Goal: Task Accomplishment & Management: Manage account settings

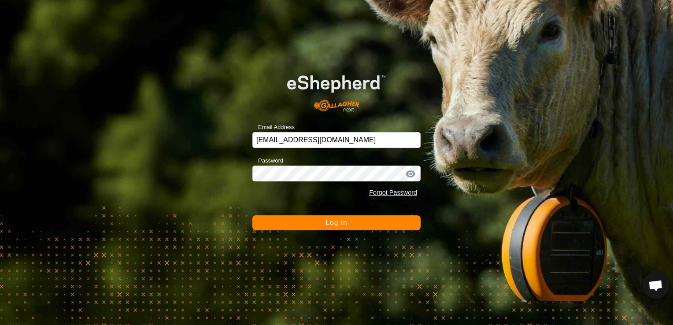
drag, startPoint x: 359, startPoint y: 223, endPoint x: 367, endPoint y: 216, distance: 10.9
click at [364, 219] on button "Log In" at bounding box center [336, 222] width 168 height 15
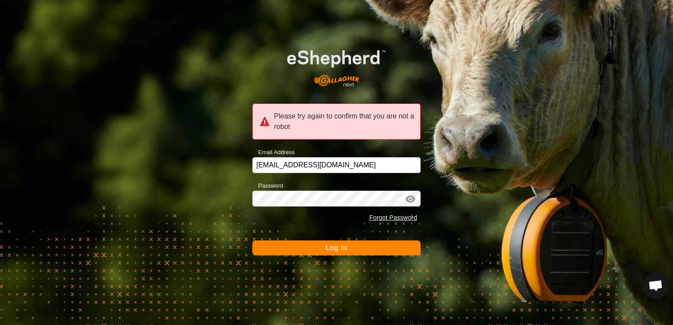
drag, startPoint x: 319, startPoint y: 247, endPoint x: 324, endPoint y: 249, distance: 5.2
click at [320, 249] on button "Log In" at bounding box center [336, 247] width 168 height 15
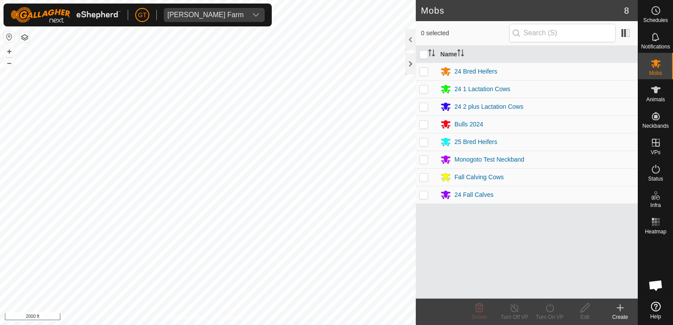
click at [335, 324] on html "[PERSON_NAME] Farm Schedules Notifications Mobs Animals Neckbands VPs Status In…" at bounding box center [336, 162] width 673 height 325
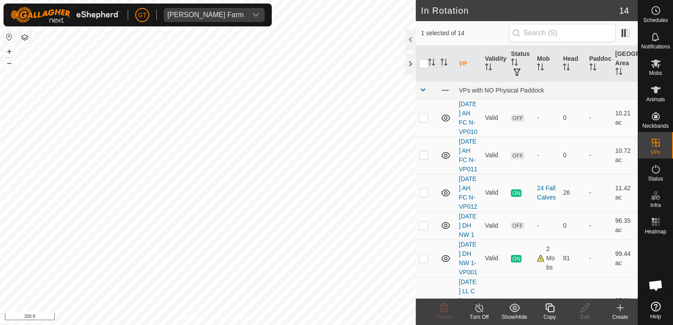
click at [550, 309] on icon at bounding box center [549, 307] width 11 height 11
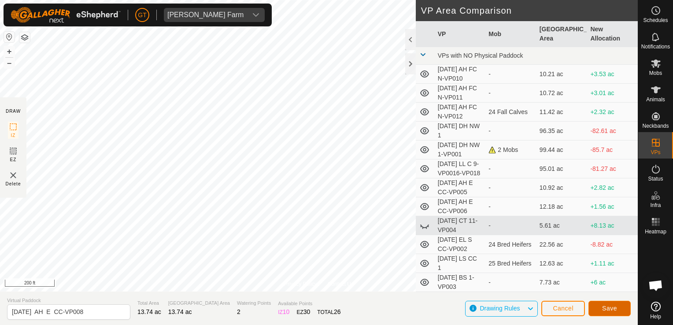
click at [606, 309] on span "Save" at bounding box center [609, 308] width 15 height 7
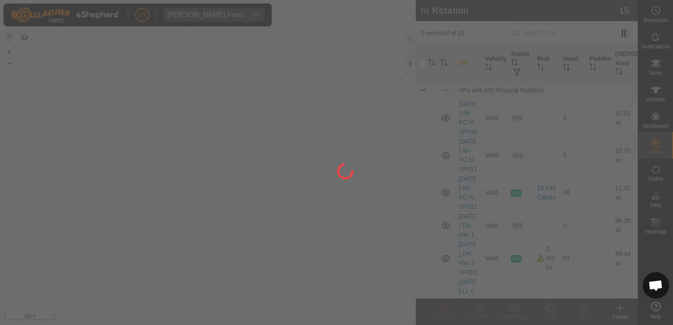
click at [659, 66] on div at bounding box center [336, 162] width 673 height 325
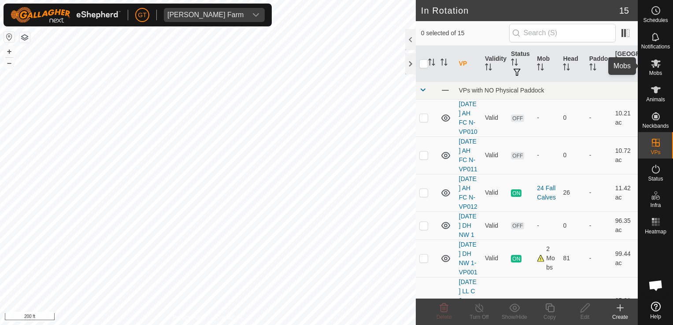
click at [652, 66] on icon at bounding box center [656, 63] width 10 height 8
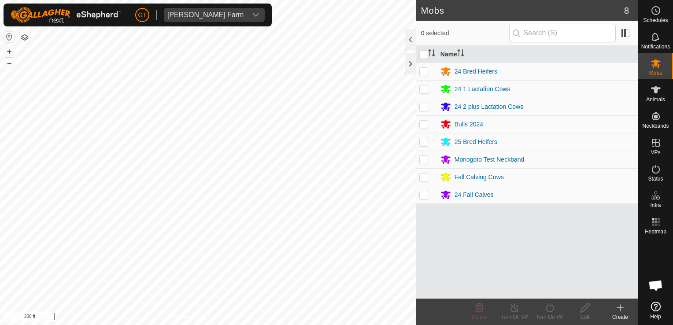
click at [426, 179] on p-checkbox at bounding box center [423, 176] width 9 height 7
checkbox input "true"
click at [550, 305] on icon at bounding box center [549, 307] width 11 height 11
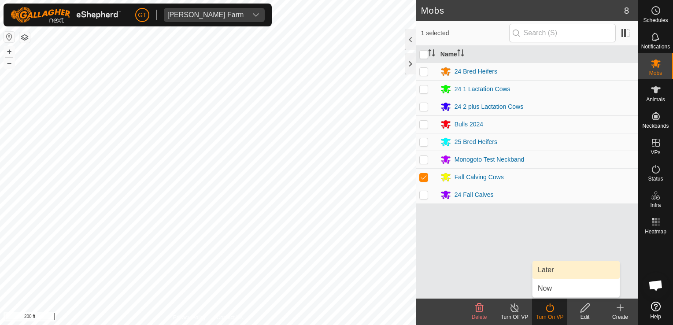
click at [569, 273] on link "Later" at bounding box center [575, 270] width 87 height 18
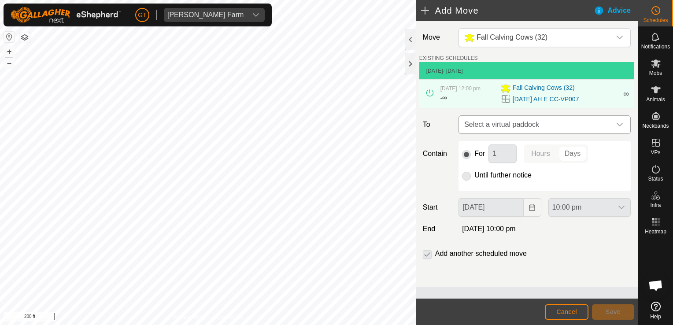
click at [622, 127] on icon "dropdown trigger" at bounding box center [619, 124] width 7 height 7
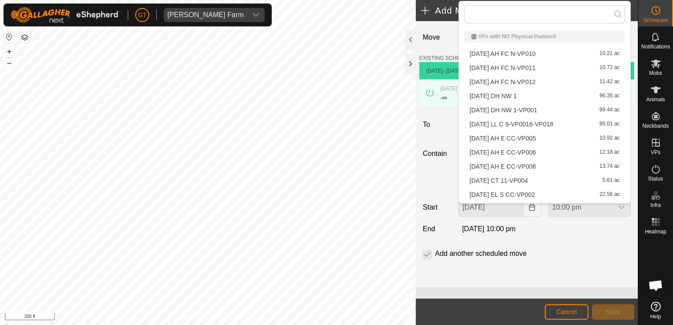
click at [537, 166] on li "[DATE] AH E CC-VP008 13.74 ac" at bounding box center [544, 166] width 161 height 13
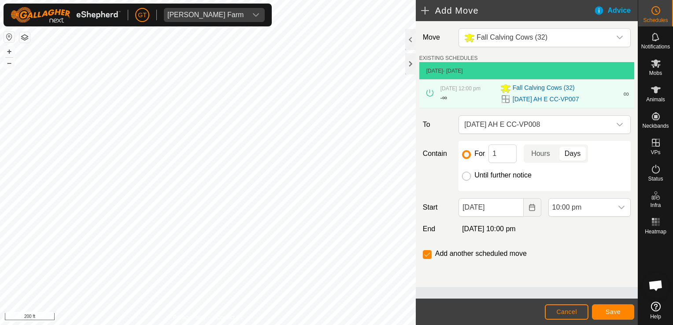
click at [467, 174] on input "Until further notice" at bounding box center [466, 176] width 9 height 9
radio input "true"
checkbox input "false"
click at [536, 209] on button "Choose Date" at bounding box center [532, 207] width 18 height 18
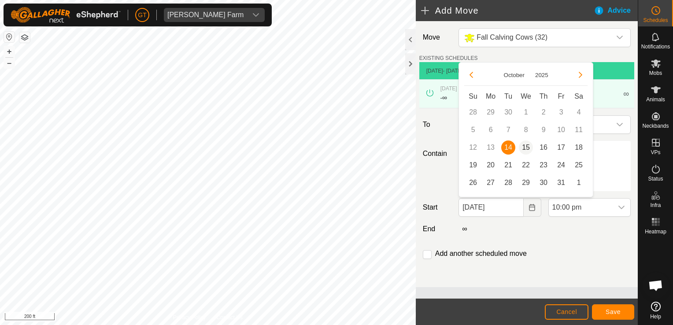
click at [529, 147] on span "15" at bounding box center [526, 147] width 14 height 14
type input "[DATE]"
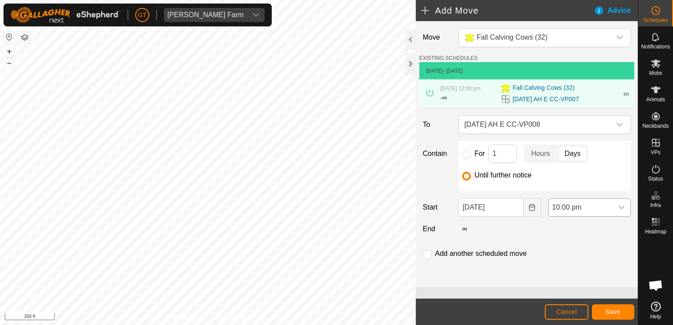
click at [617, 210] on div "dropdown trigger" at bounding box center [621, 208] width 18 height 18
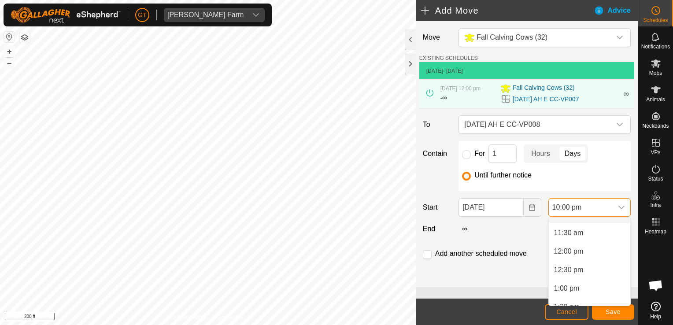
scroll to position [431, 0]
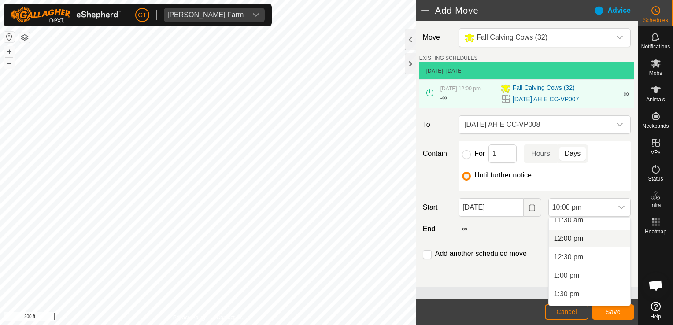
click at [590, 244] on li "12:00 pm" at bounding box center [588, 239] width 81 height 18
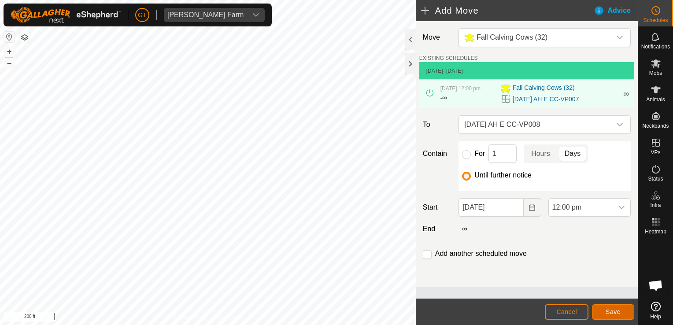
click at [622, 314] on button "Save" at bounding box center [613, 311] width 42 height 15
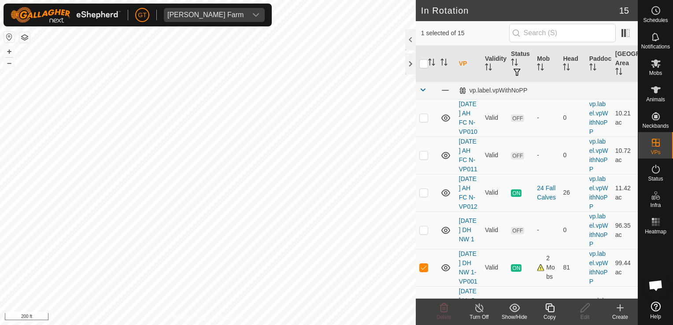
click at [552, 306] on icon at bounding box center [549, 307] width 9 height 9
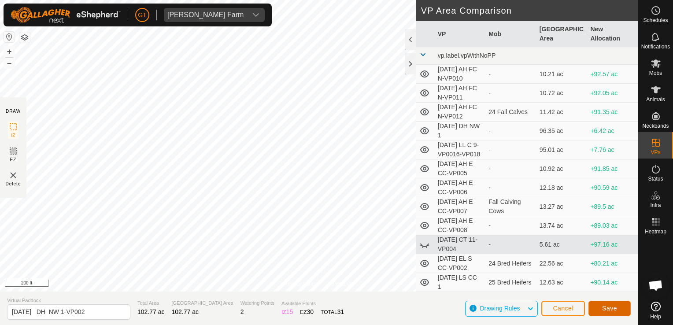
click at [618, 313] on button "Save" at bounding box center [609, 308] width 42 height 15
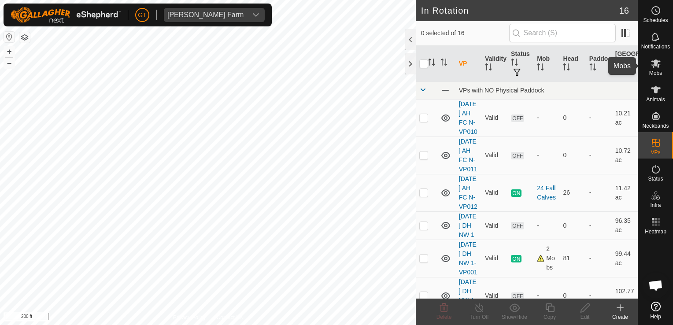
click at [652, 64] on icon at bounding box center [656, 63] width 10 height 8
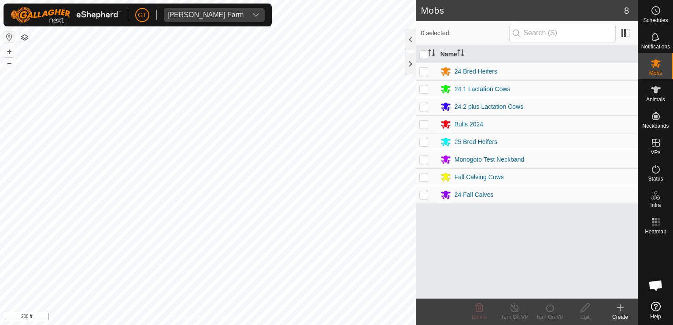
click at [425, 86] on p-checkbox at bounding box center [423, 88] width 9 height 7
checkbox input "true"
drag, startPoint x: 549, startPoint y: 309, endPoint x: 554, endPoint y: 307, distance: 4.7
click at [551, 308] on icon at bounding box center [549, 307] width 11 height 11
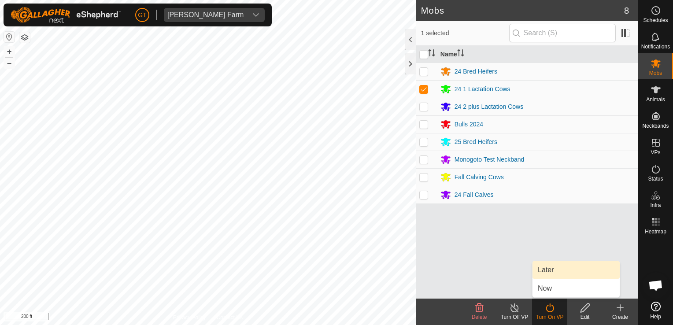
click at [567, 277] on link "Later" at bounding box center [575, 270] width 87 height 18
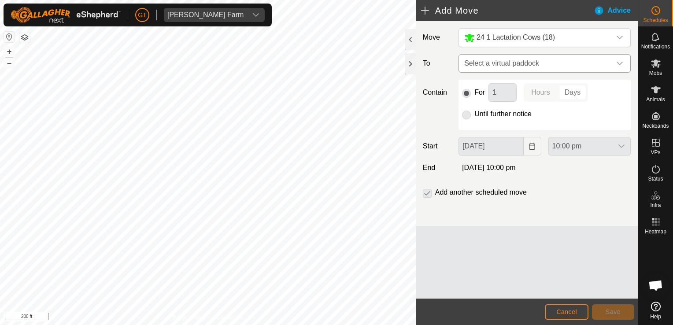
click at [622, 63] on icon "dropdown trigger" at bounding box center [619, 63] width 7 height 7
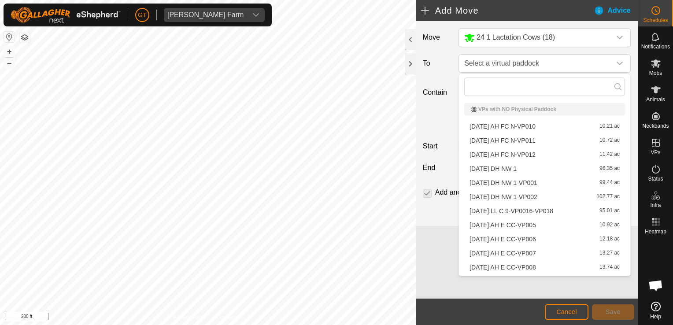
click at [562, 195] on li "[DATE] DH NW 1-VP002 102.77 ac" at bounding box center [544, 196] width 161 height 13
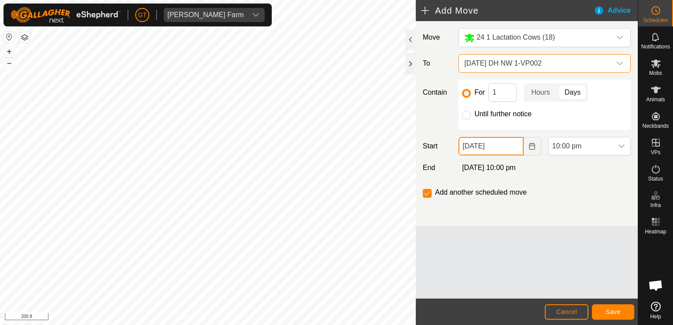
click at [519, 151] on input "[DATE]" at bounding box center [490, 146] width 65 height 18
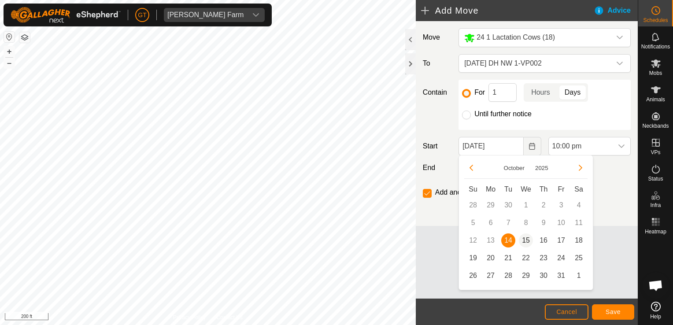
click at [525, 236] on span "15" at bounding box center [526, 240] width 14 height 14
type input "[DATE]"
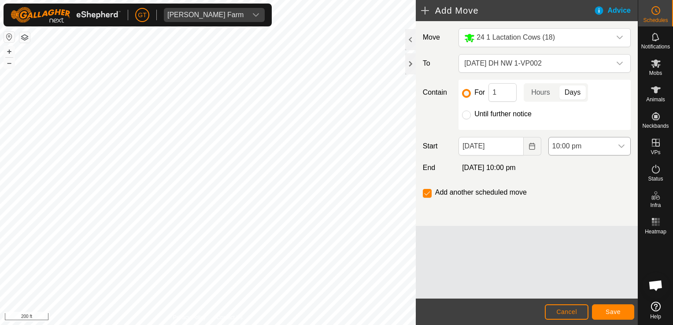
click at [620, 145] on icon "dropdown trigger" at bounding box center [621, 146] width 7 height 7
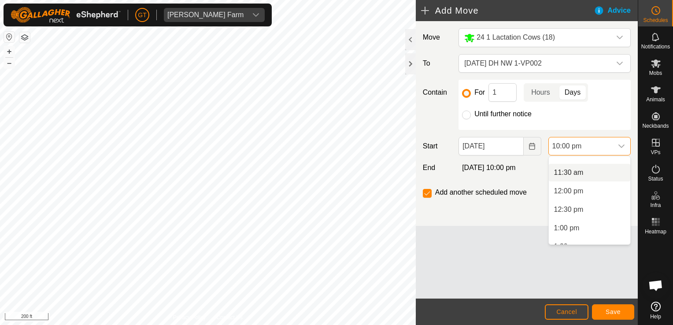
scroll to position [431, 0]
click at [594, 180] on li "12:00 pm" at bounding box center [588, 178] width 81 height 18
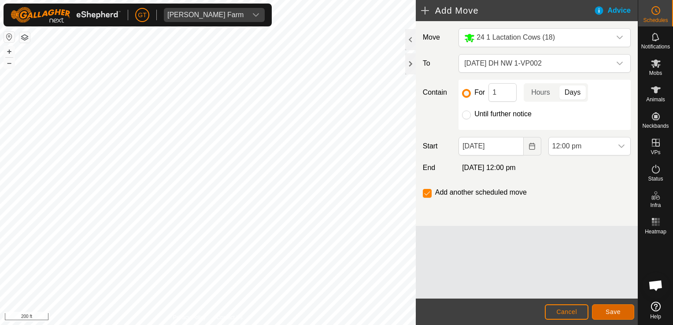
click at [615, 313] on span "Save" at bounding box center [612, 311] width 15 height 7
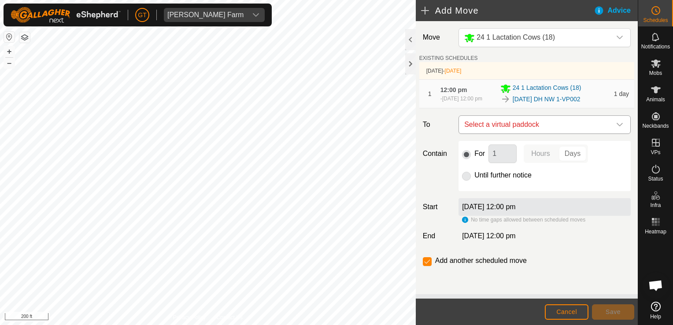
click at [619, 128] on icon "dropdown trigger" at bounding box center [619, 124] width 7 height 7
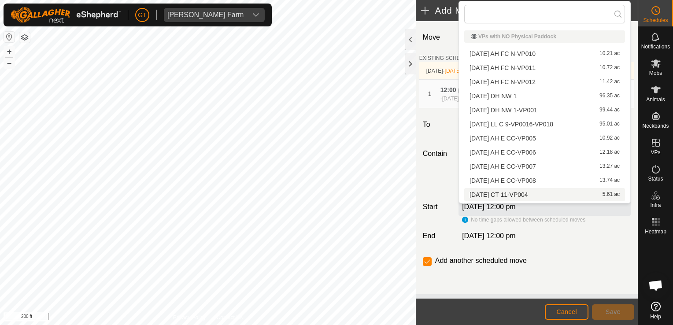
scroll to position [12, 0]
click at [606, 239] on div "[DATE] 12:00 pm" at bounding box center [544, 236] width 179 height 11
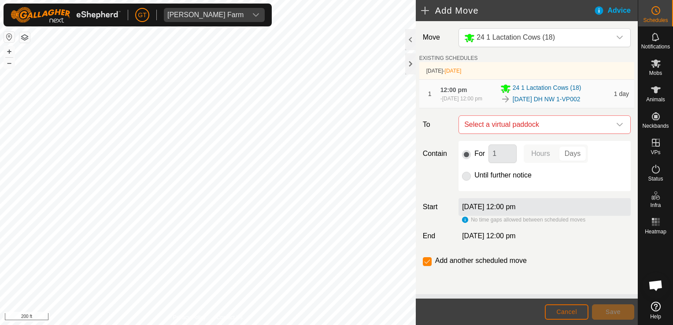
click at [575, 304] on footer "Cancel Save" at bounding box center [527, 311] width 222 height 26
click at [563, 314] on span "Cancel" at bounding box center [566, 311] width 21 height 7
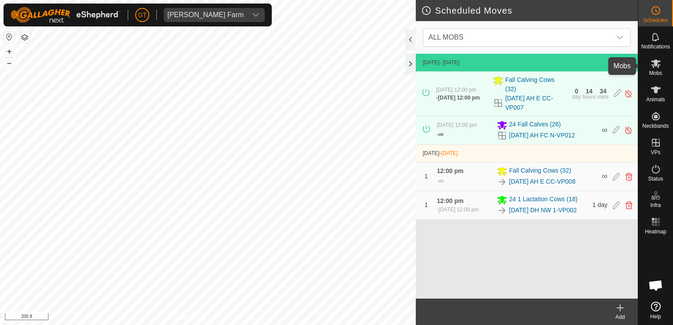
click at [653, 64] on icon at bounding box center [656, 63] width 10 height 8
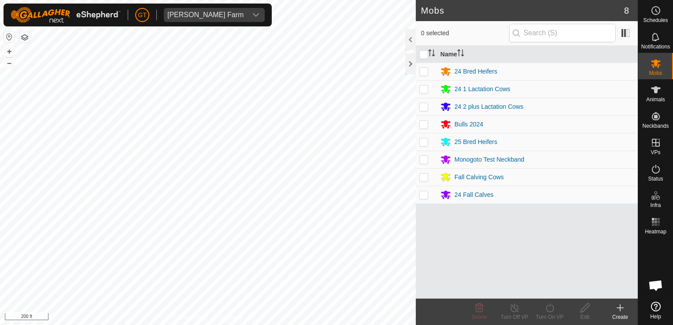
click at [426, 106] on p-checkbox at bounding box center [423, 106] width 9 height 7
checkbox input "true"
click at [550, 307] on icon at bounding box center [549, 307] width 11 height 11
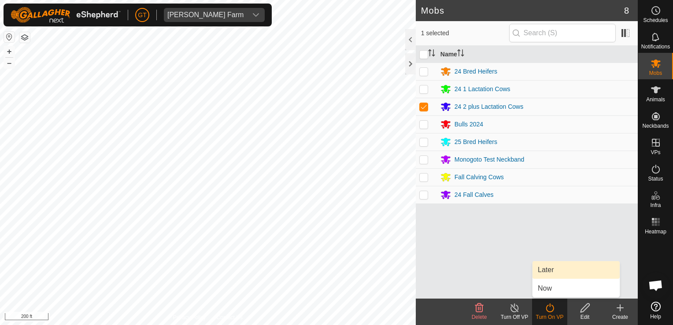
click at [557, 272] on link "Later" at bounding box center [575, 270] width 87 height 18
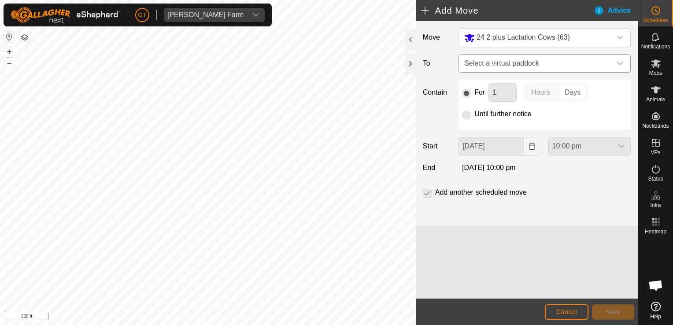
click at [621, 66] on icon "dropdown trigger" at bounding box center [619, 63] width 7 height 7
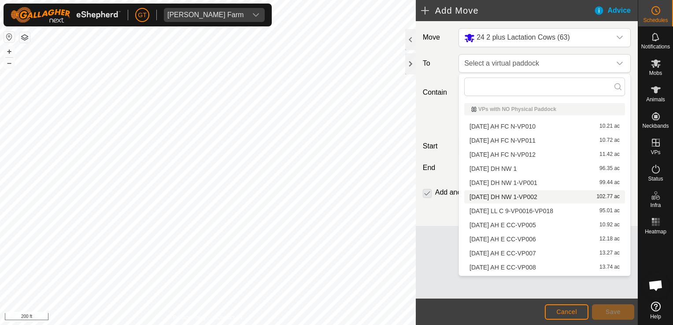
click at [563, 196] on li "[DATE] DH NW 1-VP002 102.77 ac" at bounding box center [544, 196] width 161 height 13
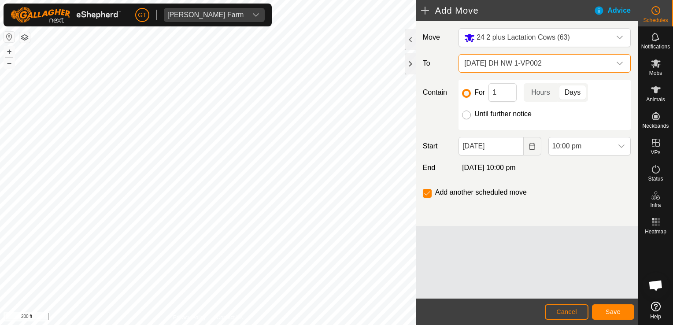
click at [467, 114] on input "Until further notice" at bounding box center [466, 114] width 9 height 9
radio input "true"
checkbox input "false"
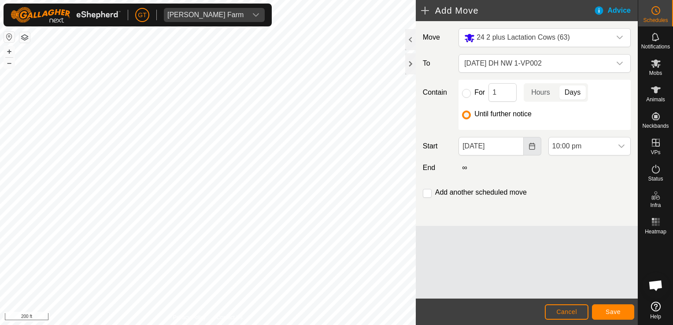
click at [523, 148] on button "Choose Date" at bounding box center [532, 146] width 18 height 18
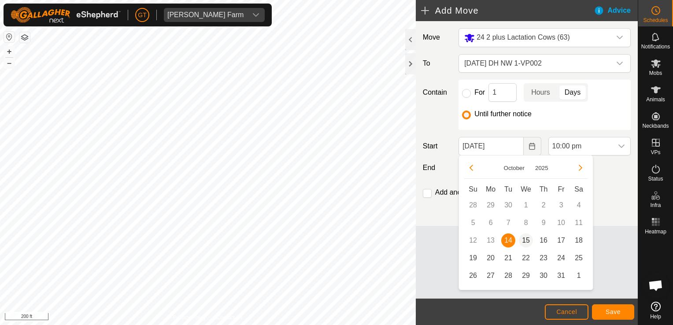
click at [528, 237] on span "15" at bounding box center [526, 240] width 14 height 14
type input "[DATE]"
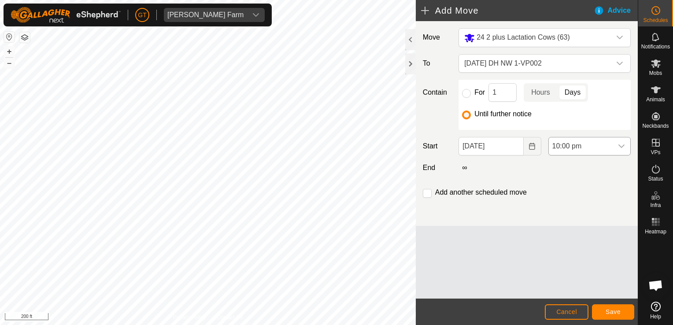
click at [623, 147] on icon "dropdown trigger" at bounding box center [621, 146] width 7 height 7
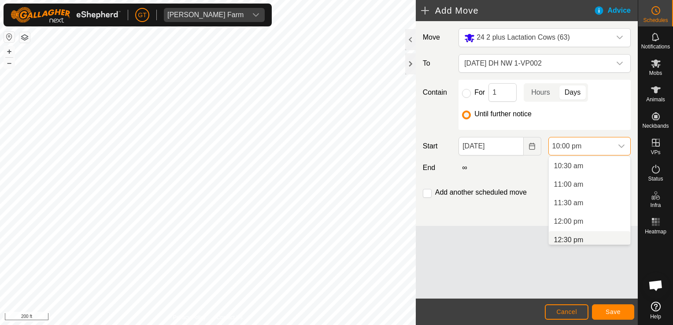
scroll to position [392, 0]
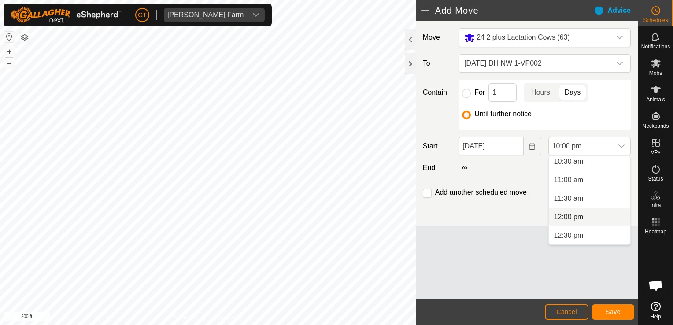
click at [600, 216] on li "12:00 pm" at bounding box center [588, 217] width 81 height 18
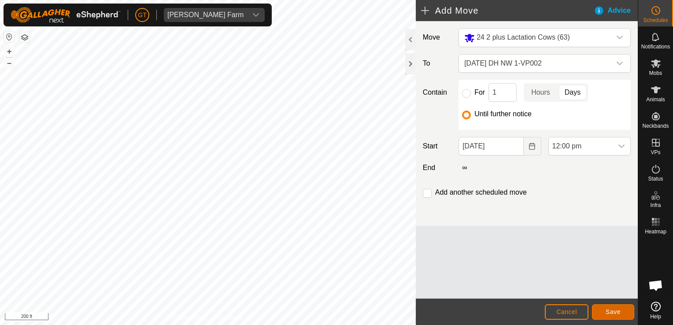
click at [611, 314] on span "Save" at bounding box center [612, 311] width 15 height 7
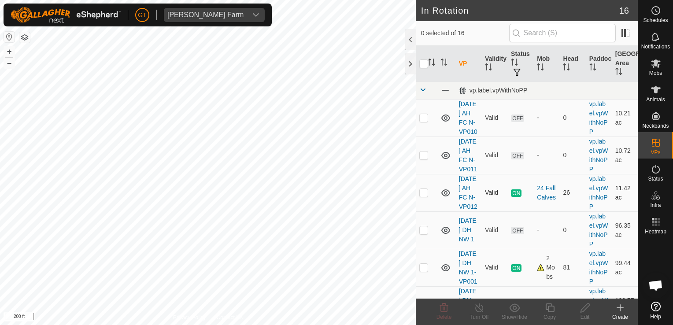
checkbox input "true"
click at [546, 309] on icon at bounding box center [549, 307] width 11 height 11
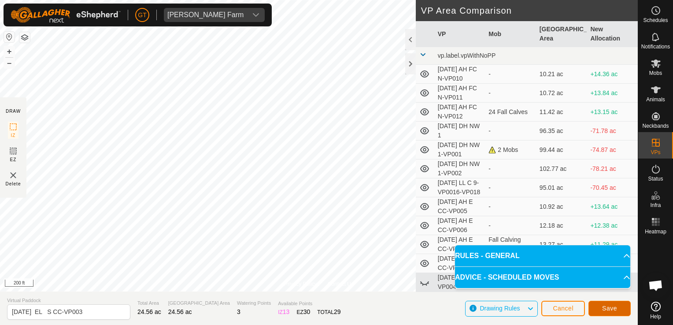
click at [611, 309] on span "Save" at bounding box center [609, 308] width 15 height 7
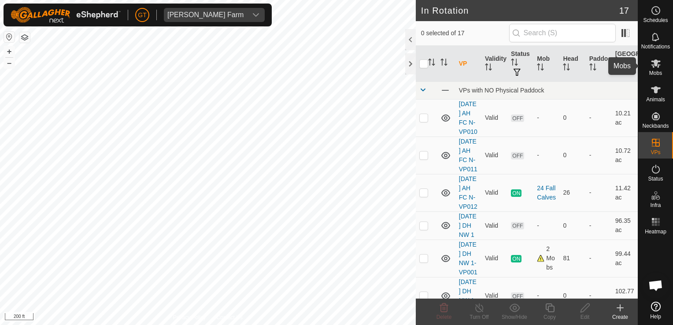
click at [657, 63] on icon at bounding box center [656, 63] width 10 height 8
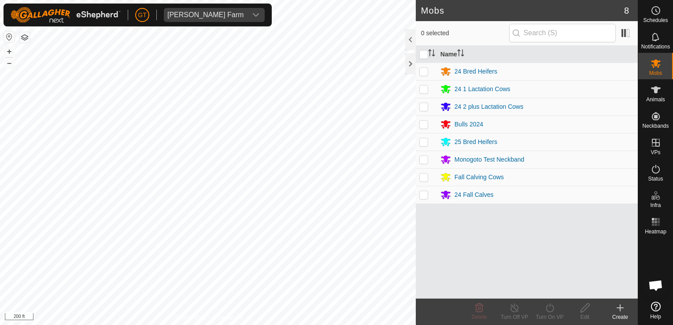
click at [424, 73] on p-checkbox at bounding box center [423, 71] width 9 height 7
checkbox input "true"
click at [550, 307] on icon at bounding box center [549, 307] width 11 height 11
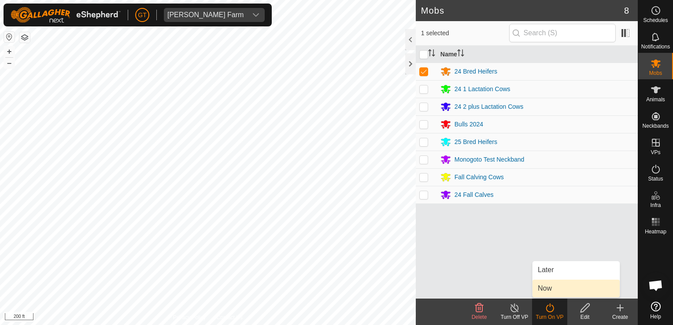
click at [563, 295] on link "Now" at bounding box center [575, 289] width 87 height 18
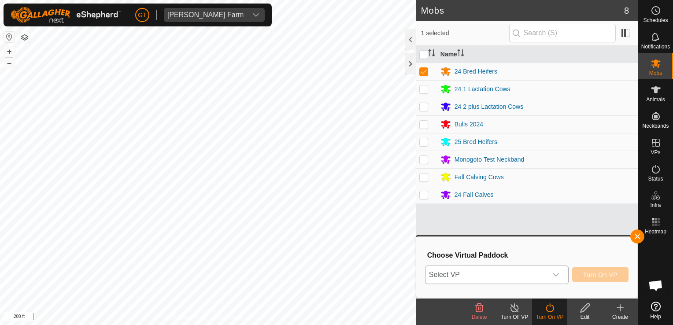
click at [558, 276] on icon "dropdown trigger" at bounding box center [555, 274] width 7 height 7
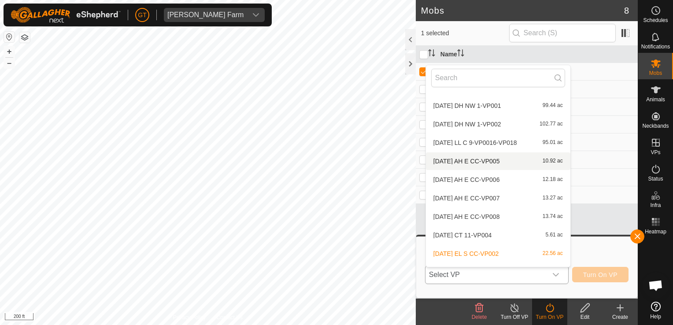
scroll to position [132, 0]
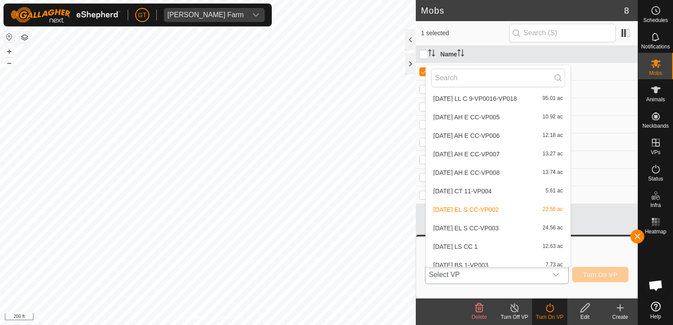
click at [495, 228] on li "[DATE] EL S CC-VP003 24.56 ac" at bounding box center [498, 228] width 144 height 18
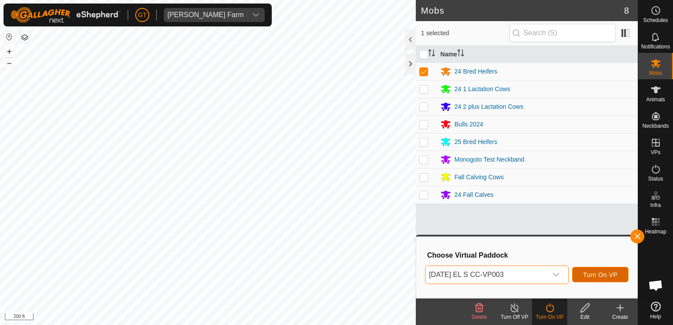
click at [600, 275] on span "Turn On VP" at bounding box center [600, 274] width 34 height 7
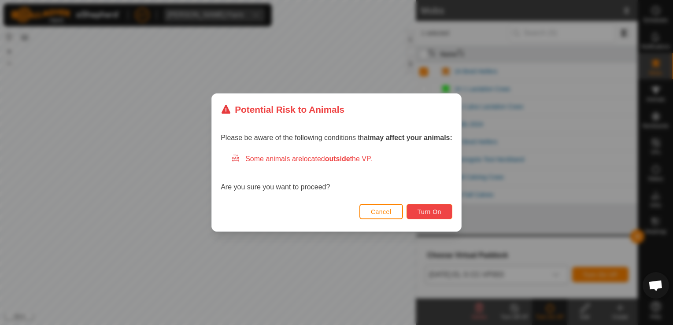
click at [435, 207] on button "Turn On" at bounding box center [429, 211] width 46 height 15
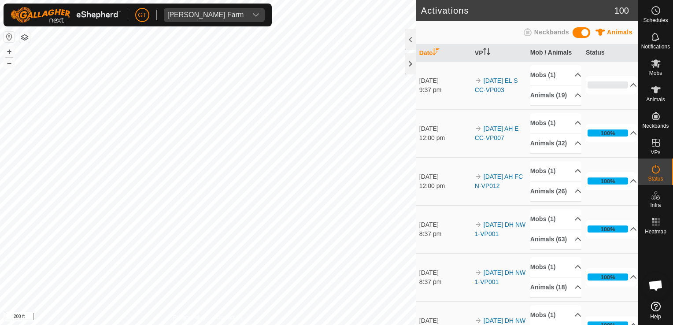
scroll to position [44, 0]
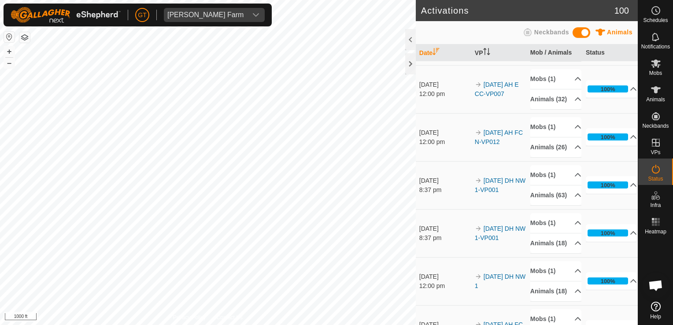
click at [367, 324] on html "[PERSON_NAME] Farm Schedules Notifications Mobs Animals Neckbands VPs Status In…" at bounding box center [336, 162] width 673 height 325
